Goal: Task Accomplishment & Management: Use online tool/utility

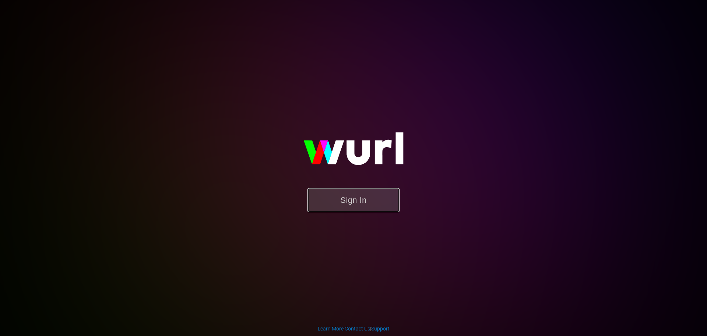
click at [384, 196] on button "Sign In" at bounding box center [354, 200] width 92 height 24
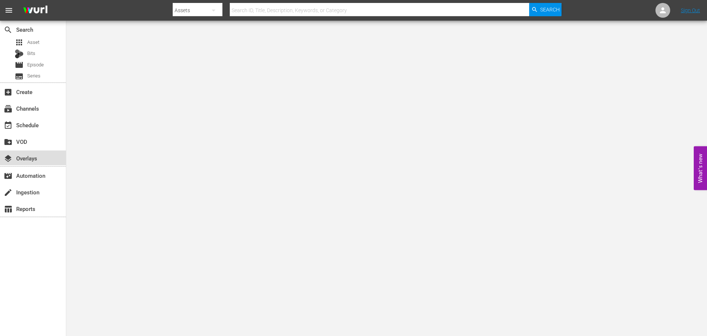
click at [39, 157] on div "layers Overlays" at bounding box center [20, 157] width 41 height 7
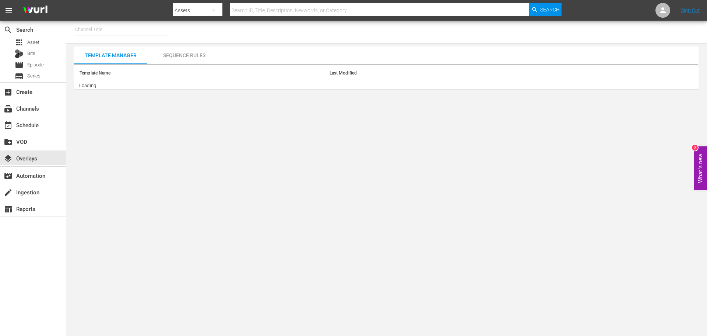
click at [122, 37] on input "text" at bounding box center [122, 30] width 94 height 18
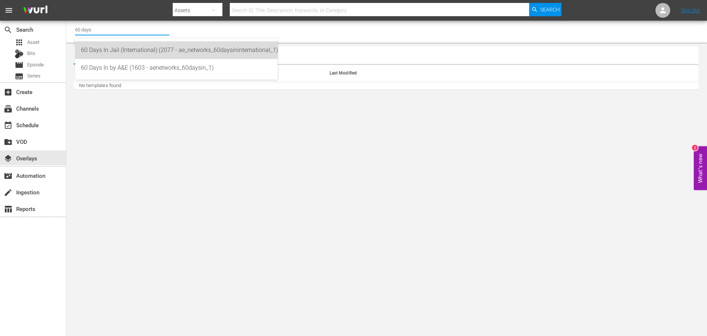
click at [124, 53] on div "60 Days In Jail (International) (2077 - ae_networks_60daysininternational_1)" at bounding box center [176, 50] width 191 height 18
type input "60 Days In Jail (International) (2077 - ae_networks_60daysininternational_1)"
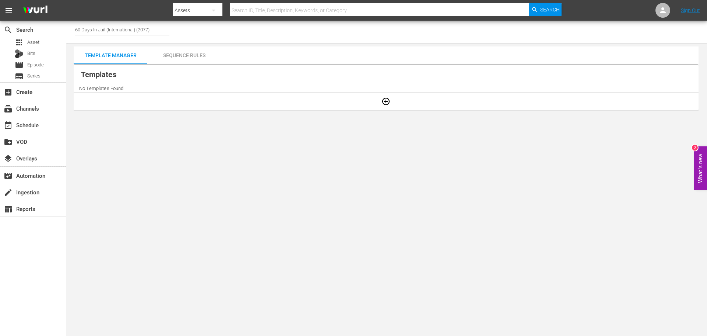
click at [168, 234] on body "menu Search By Assets Search ID, Title, Description, Keywords, or Category Sear…" at bounding box center [353, 168] width 707 height 336
click at [186, 62] on div "Sequence Rules" at bounding box center [184, 55] width 74 height 18
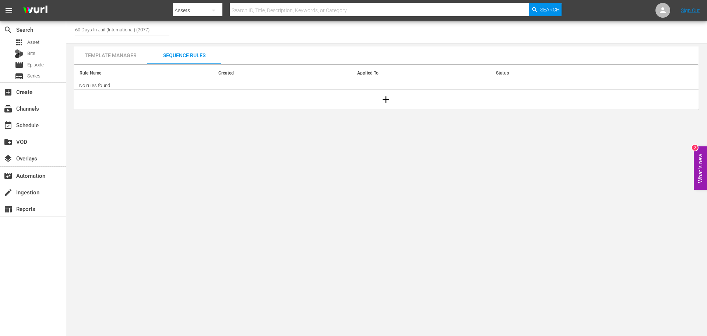
click at [116, 55] on div "Template Manager" at bounding box center [111, 55] width 74 height 18
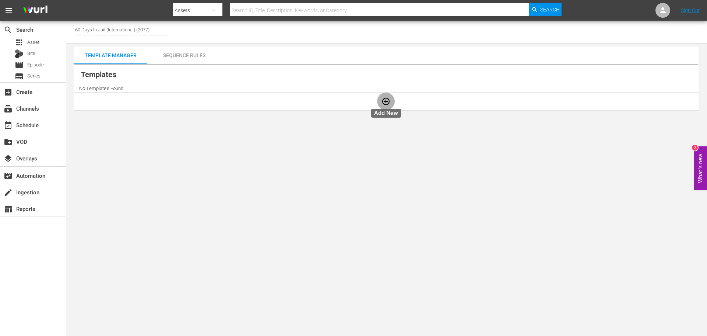
click at [381, 103] on button "button" at bounding box center [386, 101] width 18 height 18
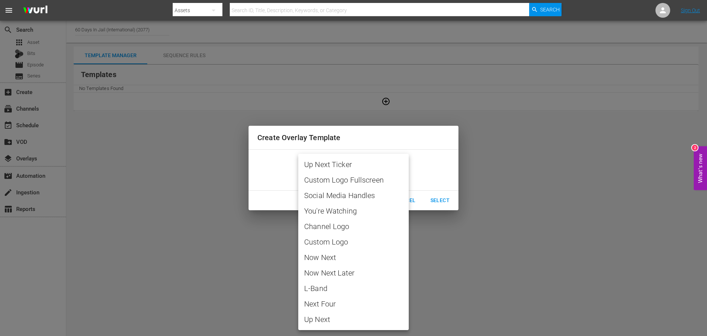
click at [372, 172] on body "menu Search By Assets Search ID, Title, Description, Keywords, or Category Sear…" at bounding box center [353, 168] width 707 height 336
click at [355, 225] on span "Channel Logo" at bounding box center [353, 226] width 99 height 11
type input "Channel Logo"
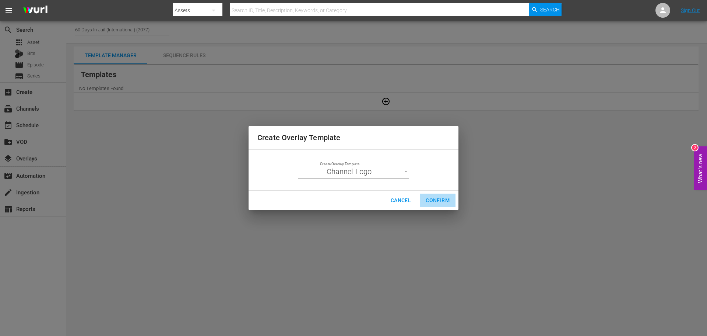
click at [435, 195] on button "Confirm" at bounding box center [438, 200] width 36 height 14
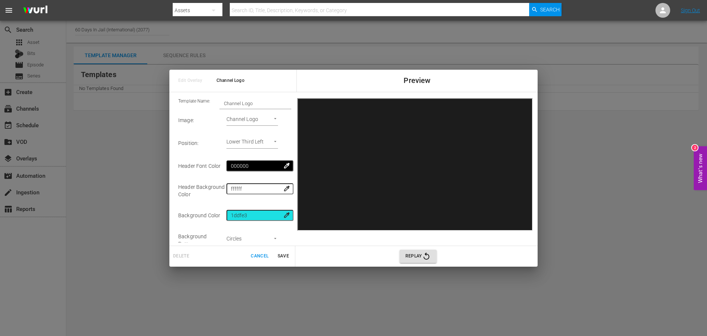
click at [271, 140] on body "menu Search By Assets Search ID, Title, Description, Keywords, or Category Sear…" at bounding box center [353, 168] width 707 height 336
click at [267, 154] on li "Lower Third Right" at bounding box center [249, 157] width 53 height 12
type input "Lower Third Right"
click at [287, 256] on span "Save" at bounding box center [283, 256] width 18 height 8
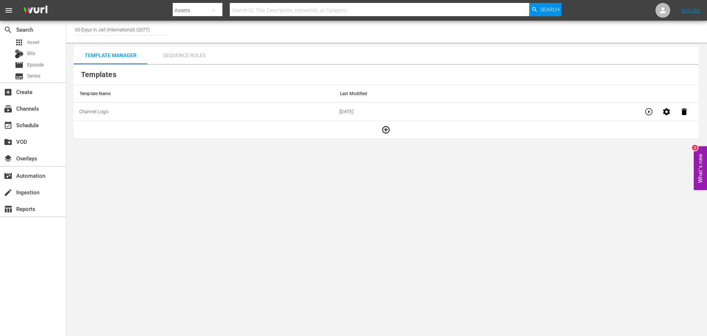
click at [193, 56] on div "Sequence Rules" at bounding box center [184, 55] width 74 height 18
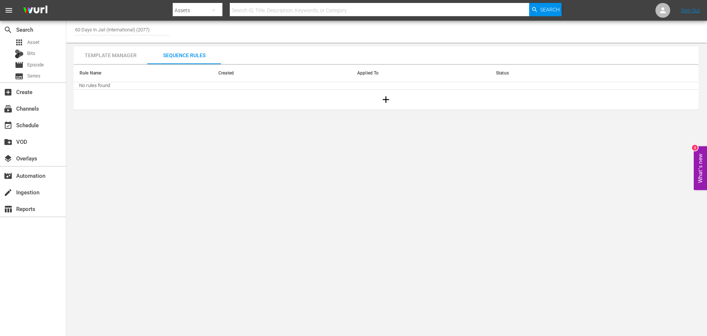
click at [387, 96] on icon "button" at bounding box center [385, 99] width 11 height 11
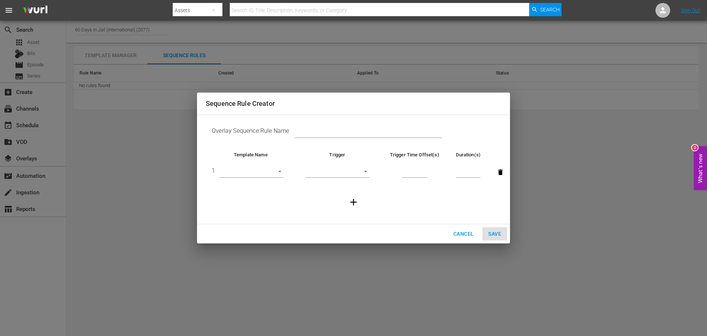
click at [320, 127] on input "text" at bounding box center [368, 132] width 147 height 11
type input "60 Days in Jail - Always On Bug"
click at [270, 169] on body "menu Search By Assets Search ID, Title, Description, Keywords, or Category Sear…" at bounding box center [353, 168] width 707 height 336
click at [266, 175] on li "Channel Logo" at bounding box center [252, 172] width 64 height 12
type input "30725"
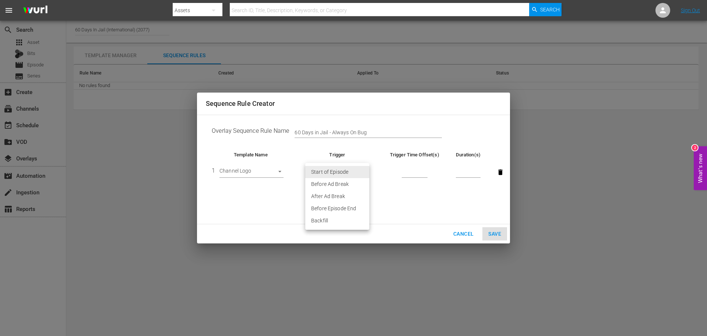
click at [333, 167] on body "menu Search By Assets Search ID, Title, Description, Keywords, or Category Sear…" at bounding box center [353, 168] width 707 height 336
click at [335, 218] on li "Backfill" at bounding box center [337, 220] width 64 height 12
type input "BACKFILL"
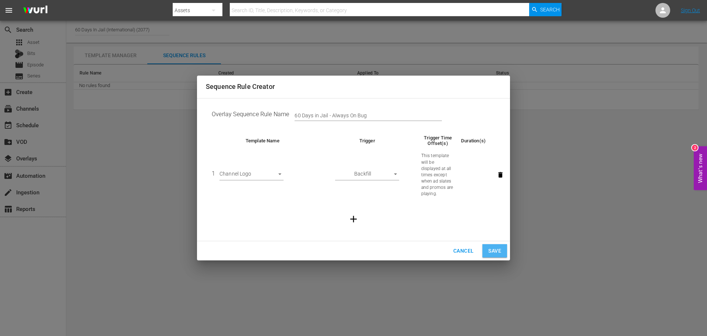
click at [495, 251] on span "Save" at bounding box center [494, 250] width 13 height 9
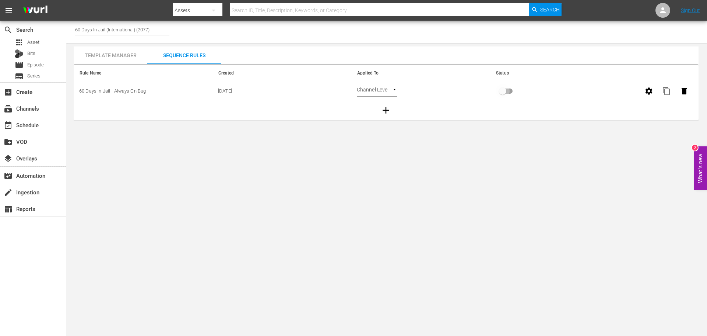
click at [508, 91] on input "primary checkbox" at bounding box center [503, 92] width 42 height 14
checkbox input "true"
click at [633, 255] on body "menu Search By Assets Search ID, Title, Description, Keywords, or Category Sear…" at bounding box center [353, 168] width 707 height 336
